Goal: Information Seeking & Learning: Learn about a topic

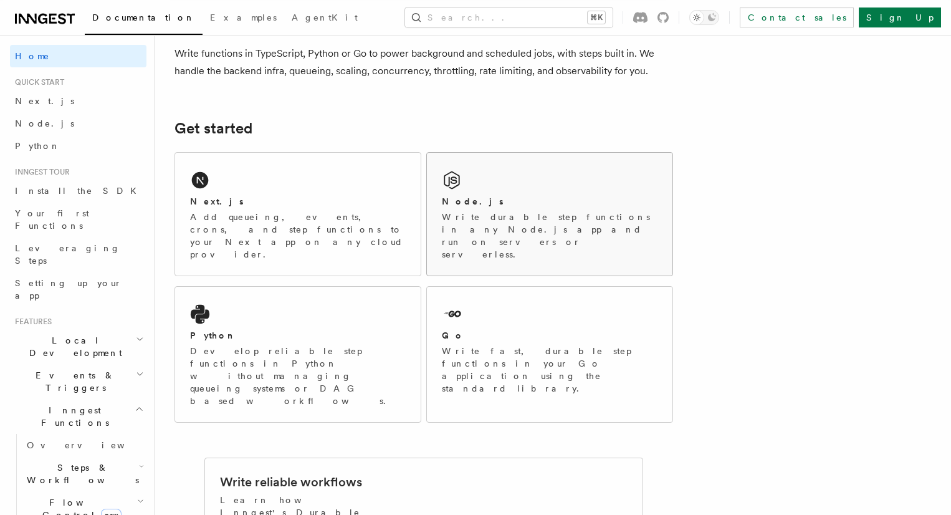
scroll to position [159, 0]
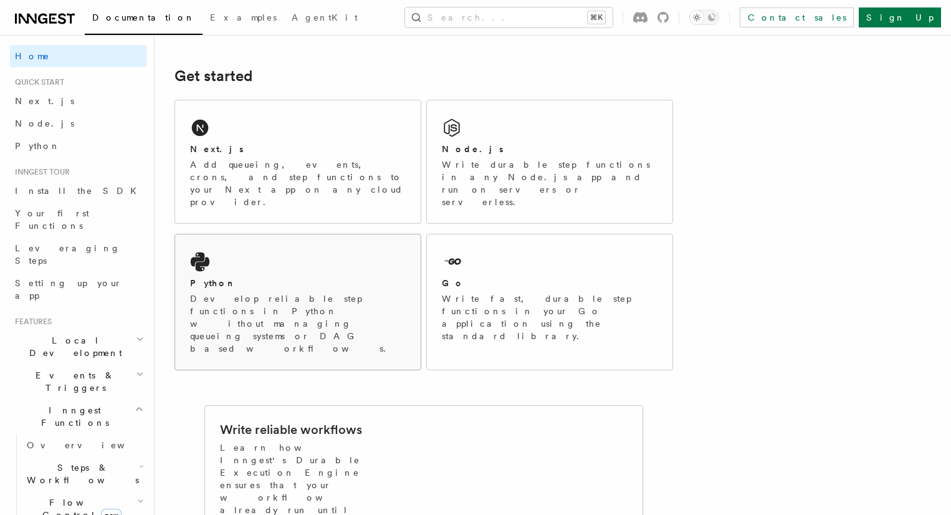
click at [284, 277] on div "Python" at bounding box center [298, 283] width 216 height 13
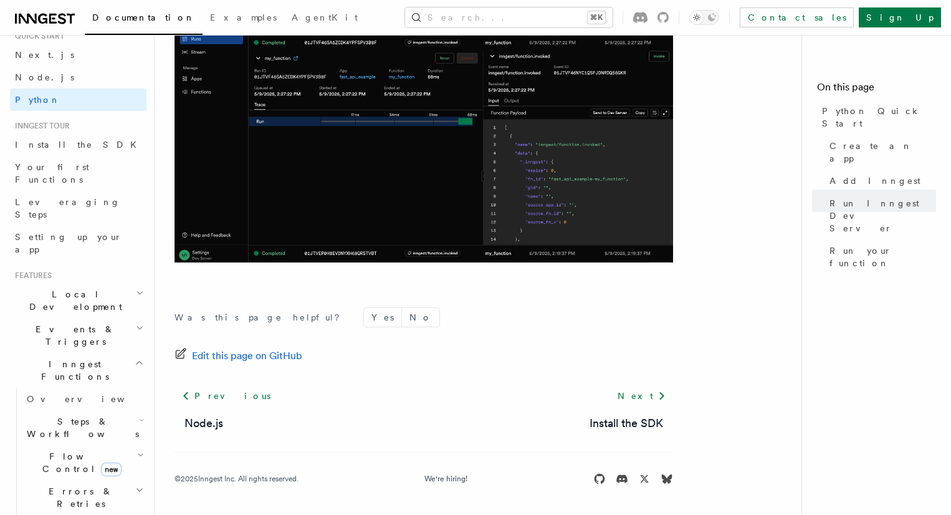
scroll to position [97, 0]
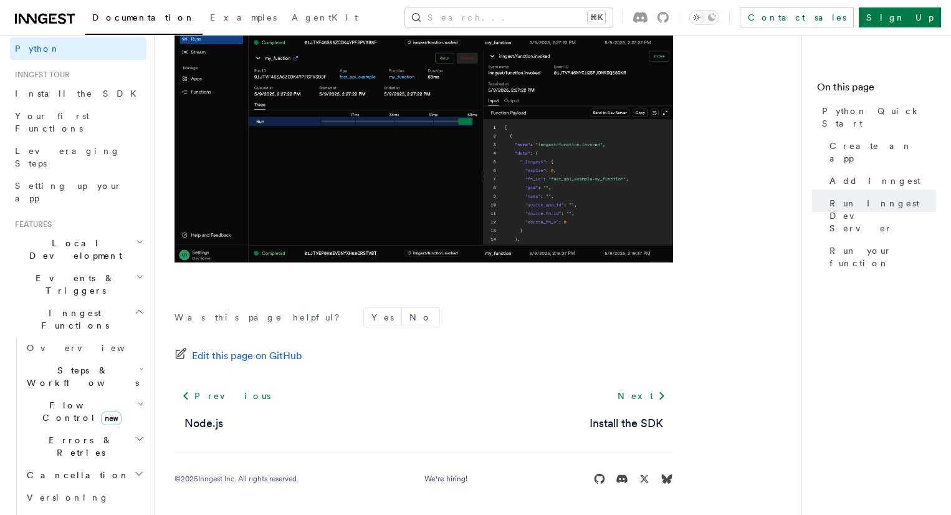
click at [70, 364] on span "Steps & Workflows" at bounding box center [80, 376] width 117 height 25
click at [65, 400] on span "Overview" at bounding box center [103, 405] width 128 height 10
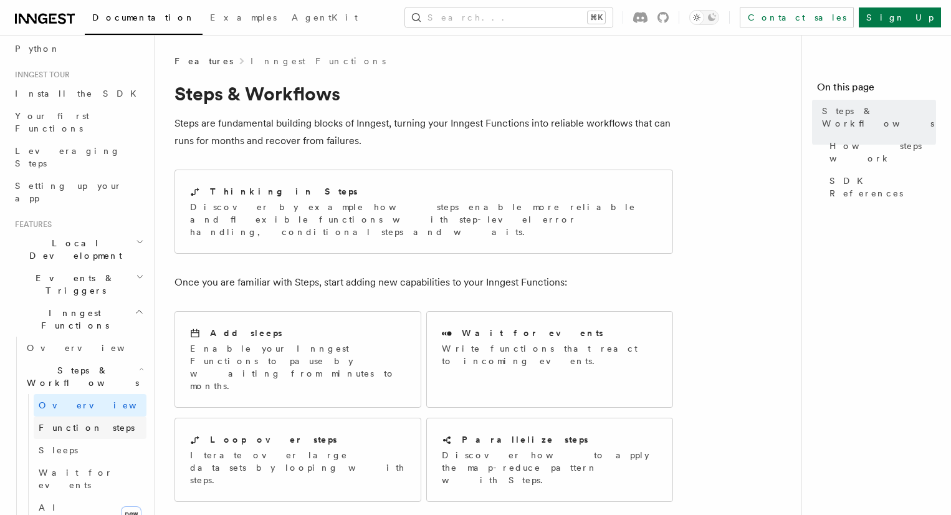
click at [70, 422] on span "Function steps" at bounding box center [87, 427] width 96 height 10
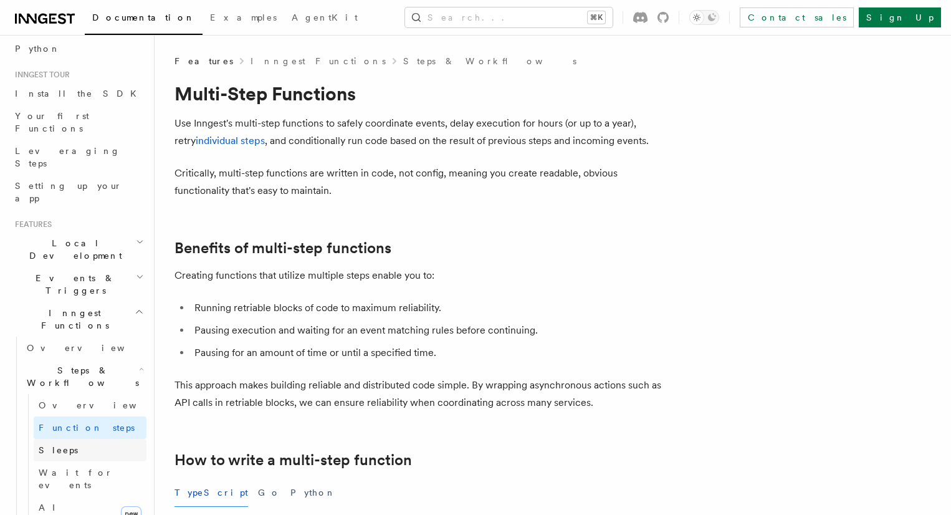
click at [64, 445] on span "Sleeps" at bounding box center [58, 450] width 39 height 10
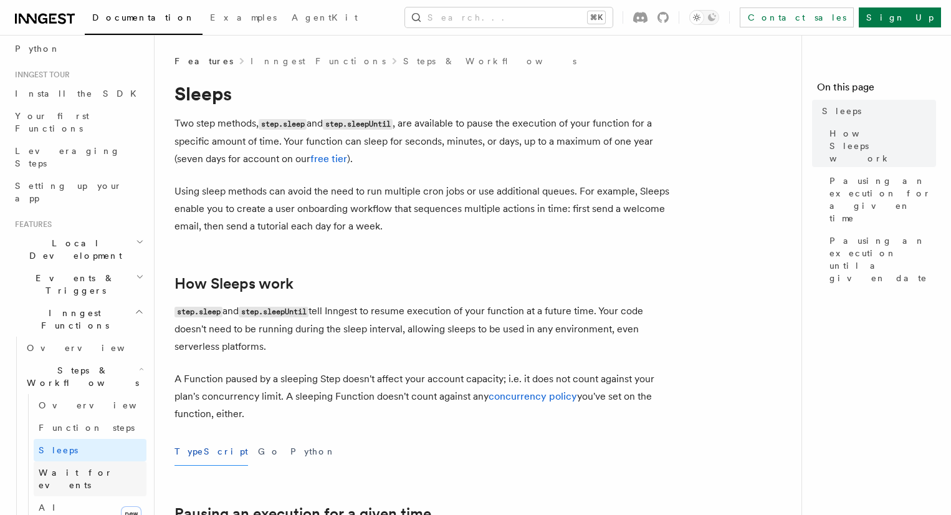
click at [63, 467] on span "Wait for events" at bounding box center [76, 478] width 74 height 22
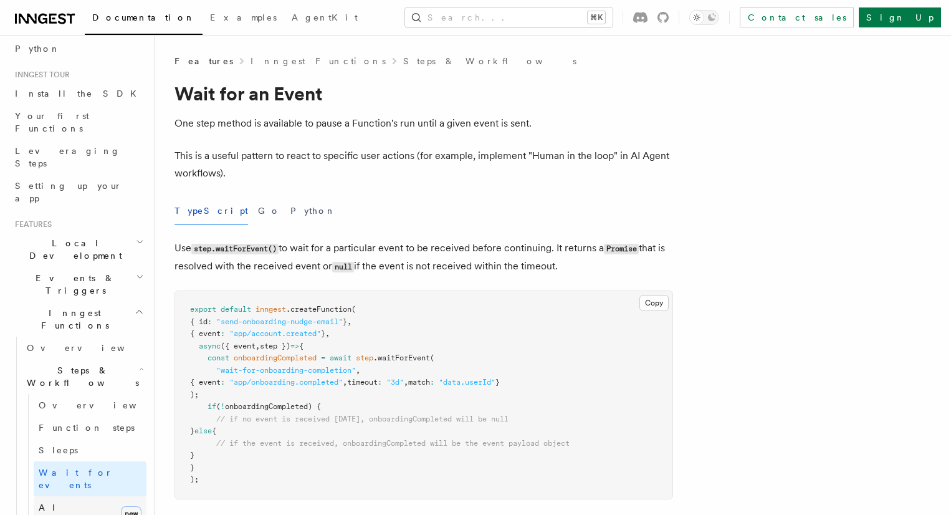
click at [61, 502] on span "AI Inference" at bounding box center [75, 513] width 72 height 22
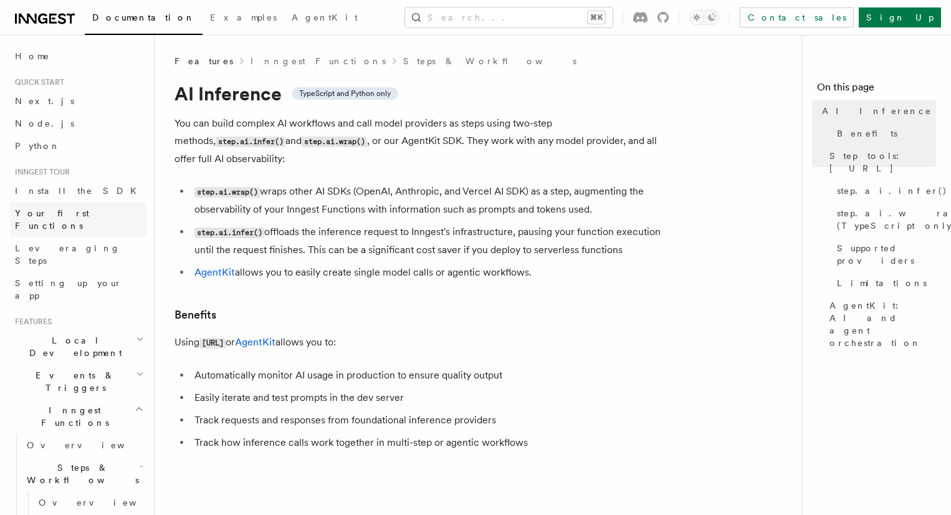
click at [60, 219] on span "Your first Functions" at bounding box center [80, 219] width 131 height 25
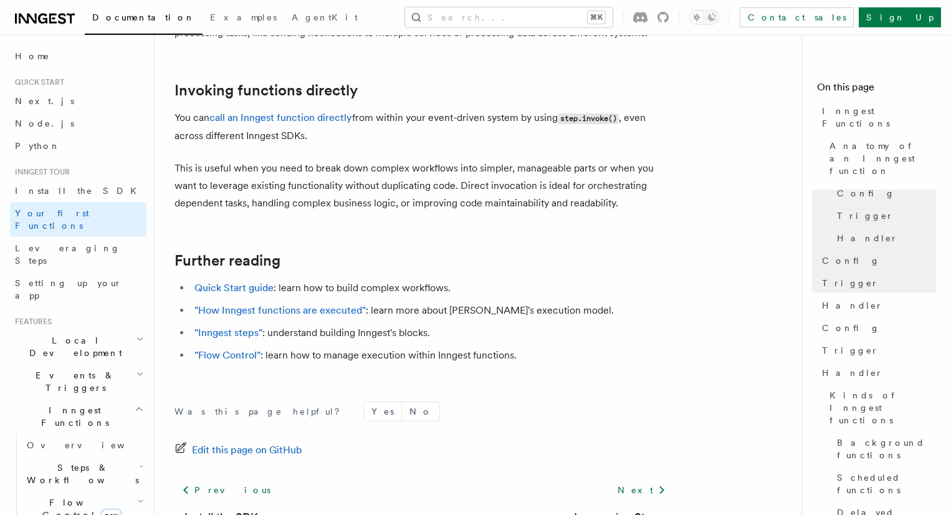
scroll to position [2502, 0]
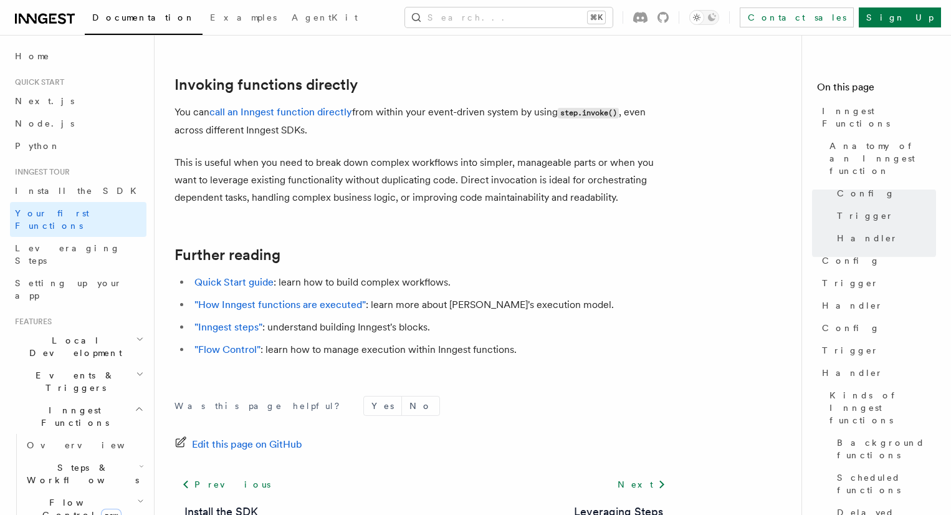
click at [52, 10] on link at bounding box center [45, 17] width 60 height 17
